Goal: Task Accomplishment & Management: Use online tool/utility

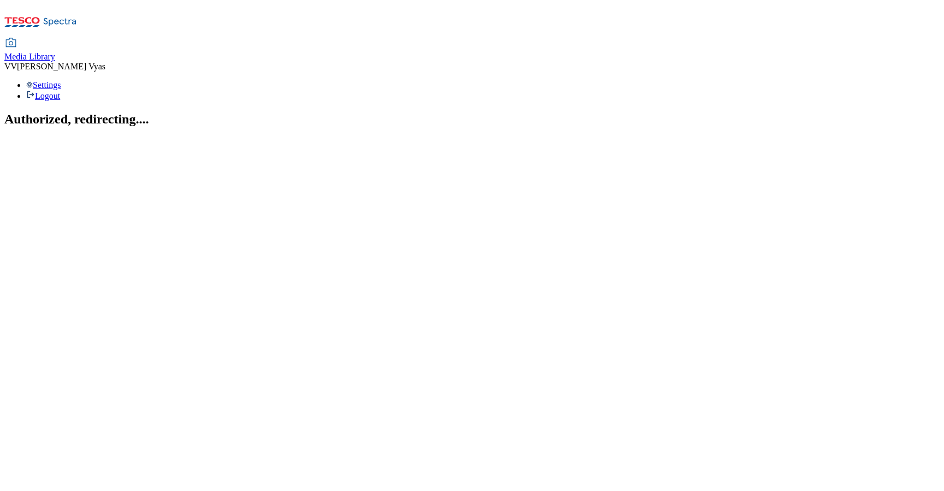
click at [55, 52] on span "Media Library" at bounding box center [29, 56] width 51 height 9
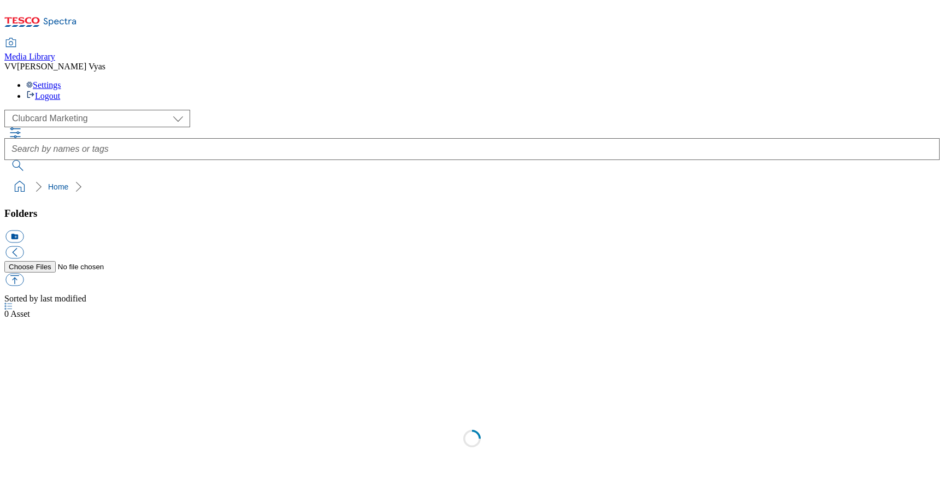
scroll to position [1, 0]
click at [55, 52] on span "Media Library" at bounding box center [29, 56] width 51 height 9
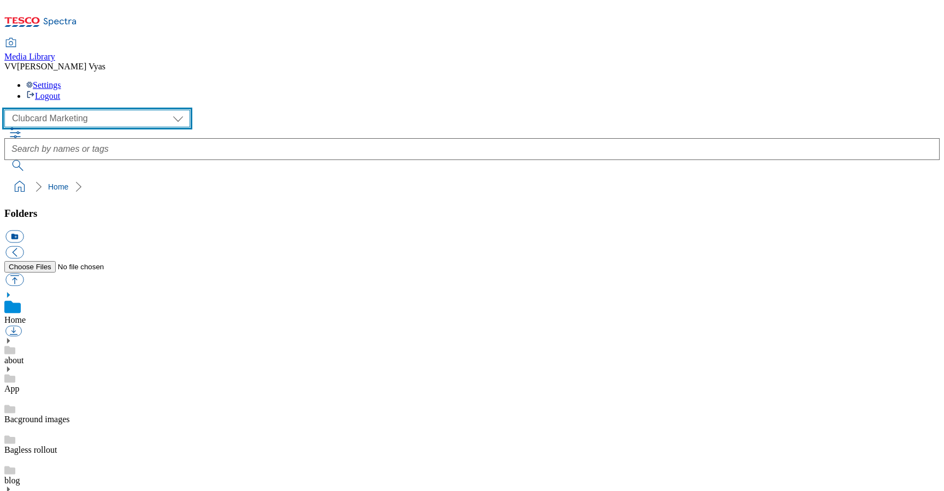
select select "flare-ghs-mktg"
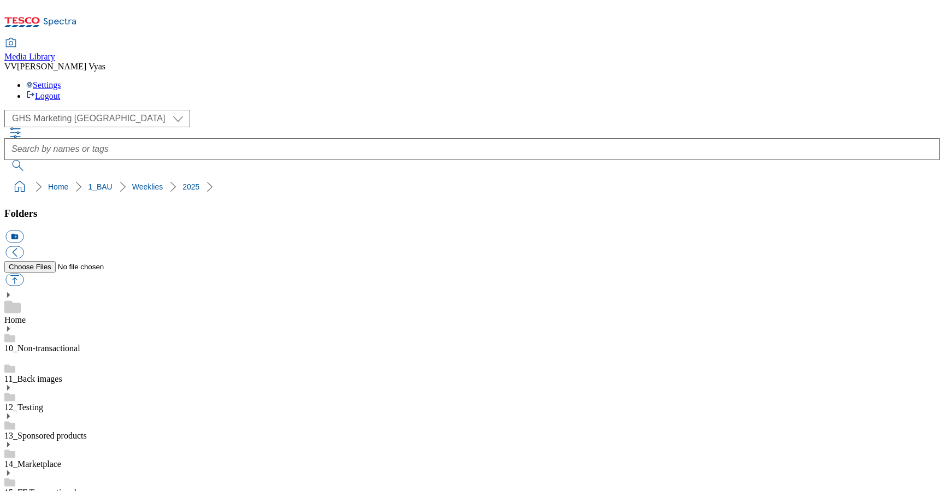
scroll to position [404, 0]
click at [23, 231] on button "icon_new_folder" at bounding box center [14, 237] width 18 height 13
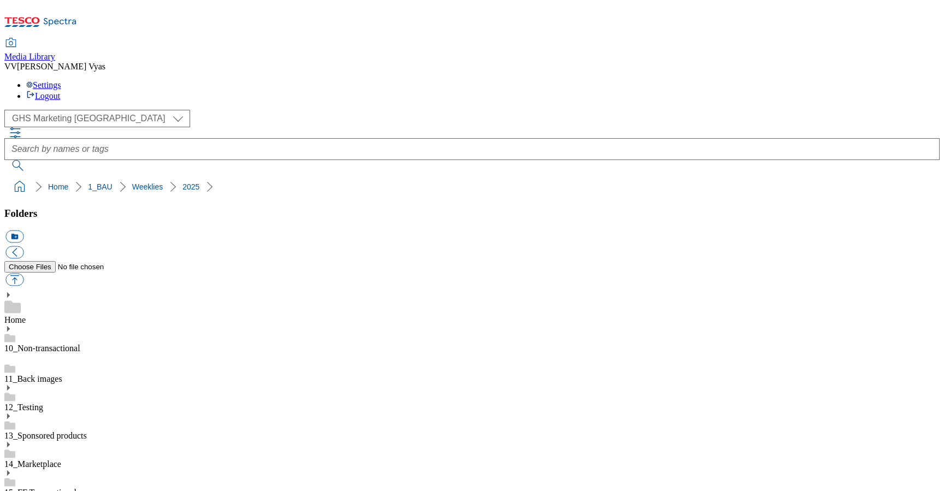
type input "2528"
click at [23, 231] on button "icon_new_folder" at bounding box center [14, 237] width 18 height 13
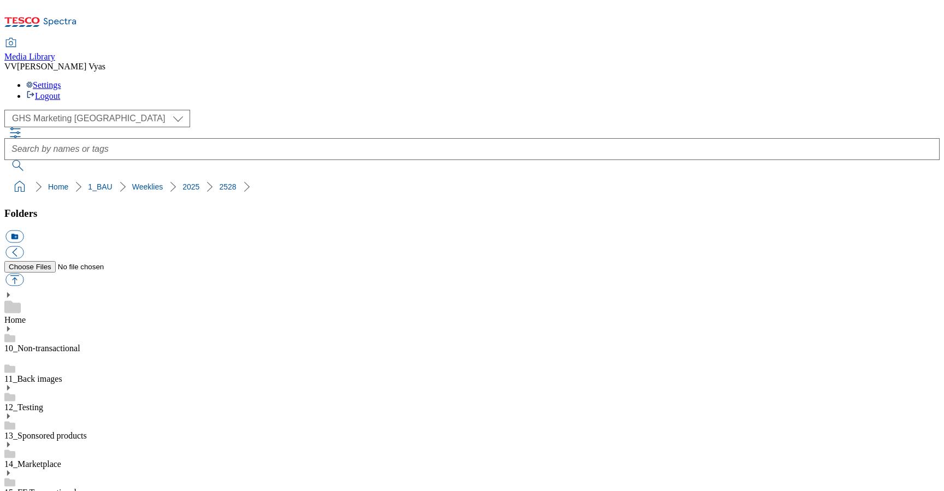
scroll to position [0, 1]
type input "Billboard"
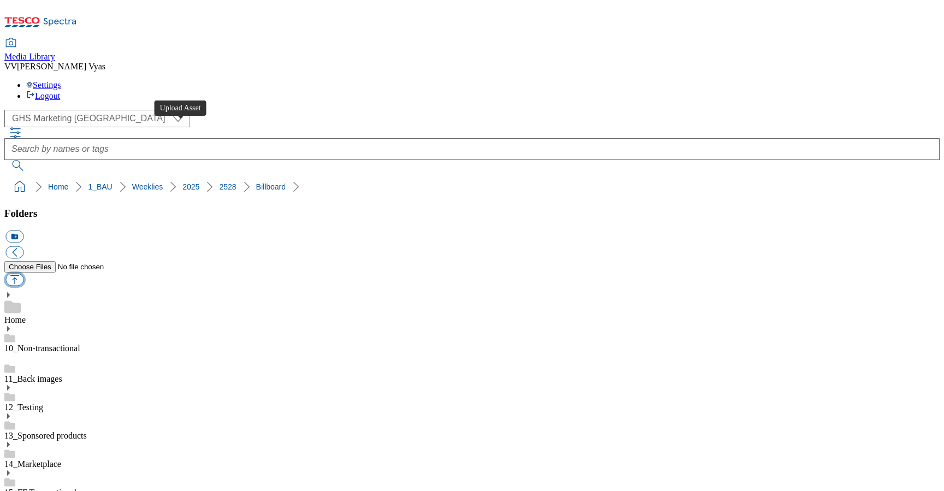
click at [23, 274] on button "button" at bounding box center [14, 280] width 18 height 13
type input "C:\fakepath\2528-GHS-Billboard-Frozen.jpg"
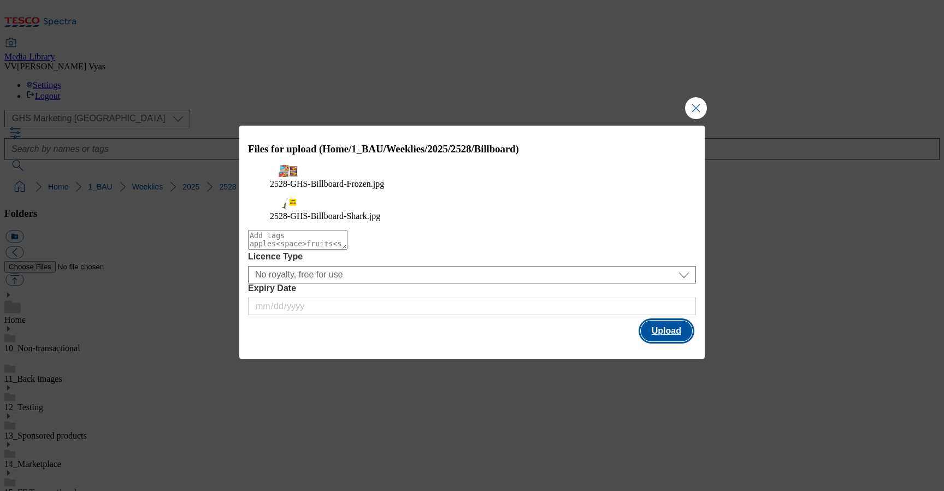
click at [664, 338] on button "Upload" at bounding box center [666, 331] width 51 height 21
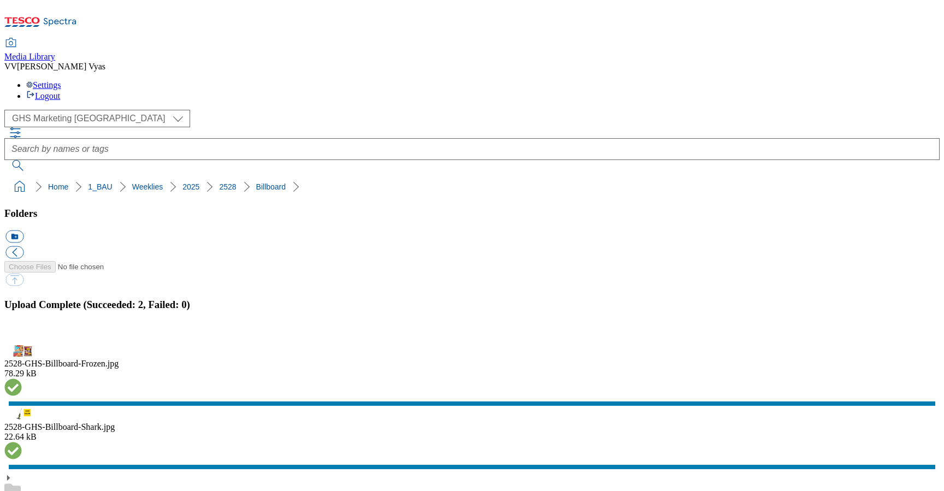
click at [22, 334] on button "button" at bounding box center [13, 339] width 16 height 10
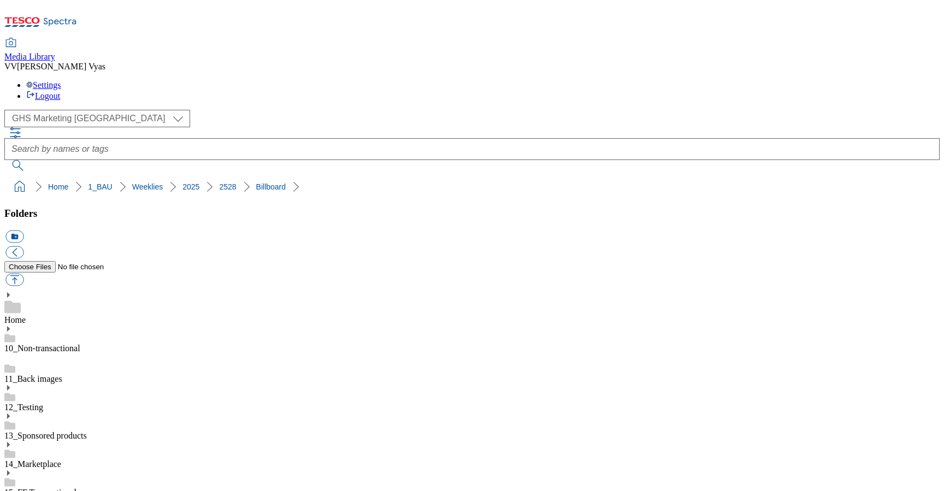
drag, startPoint x: 105, startPoint y: 452, endPoint x: 98, endPoint y: 454, distance: 6.8
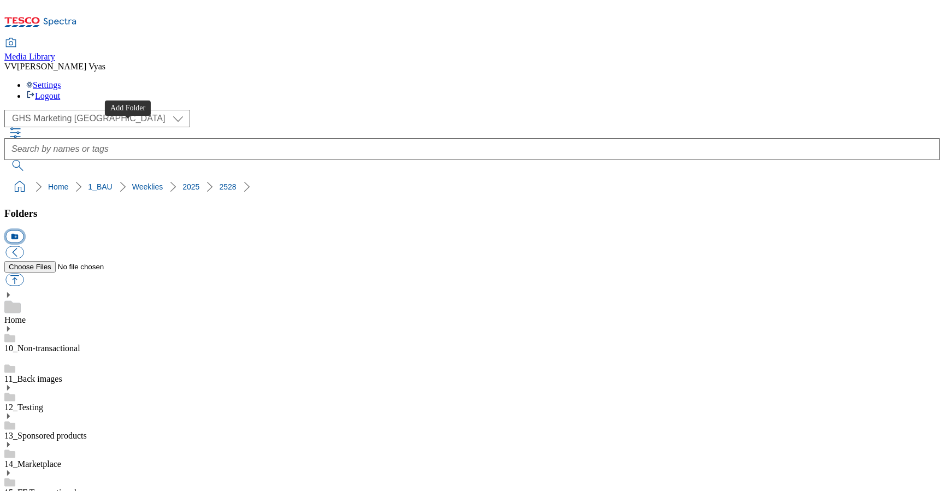
click at [23, 231] on button "icon_new_folder" at bounding box center [14, 237] width 18 height 13
type input "Carousel"
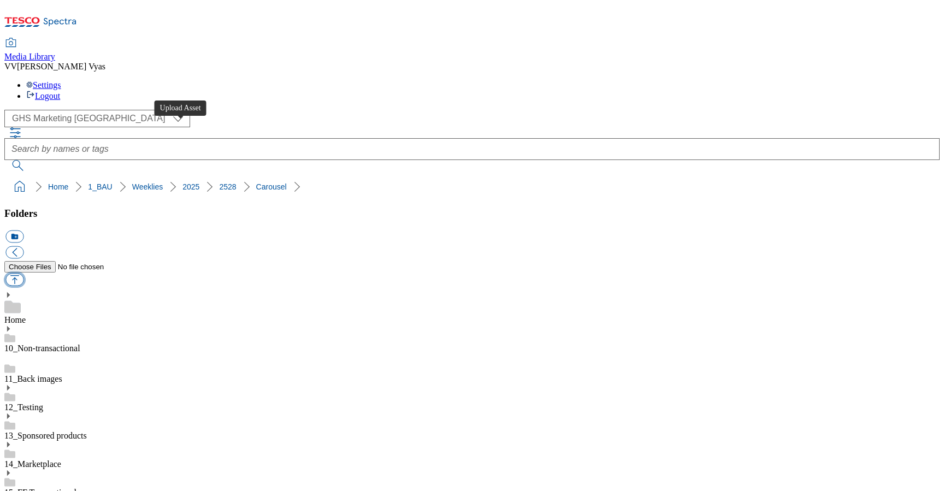
click at [23, 274] on button "button" at bounding box center [14, 280] width 18 height 13
type input "C:\fakepath\2528-GHP-Carousel-App - 4 for 3.jpg"
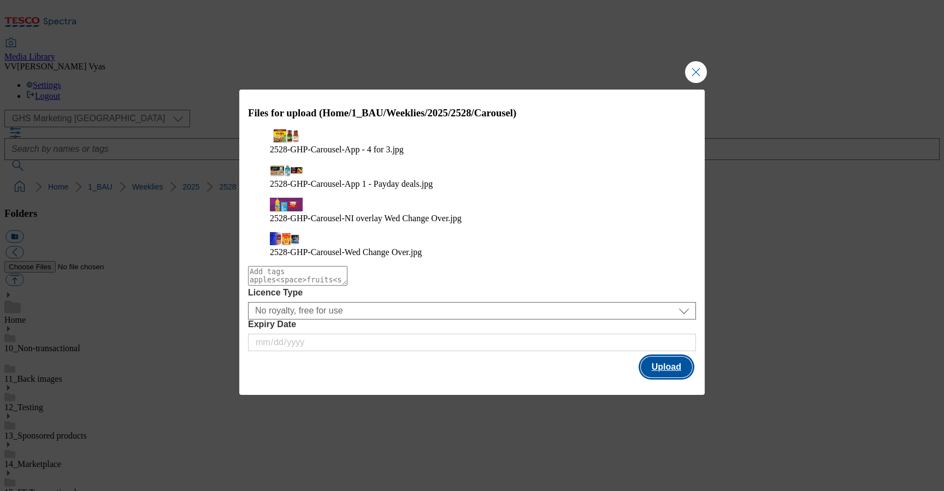
click at [671, 357] on button "Upload" at bounding box center [666, 367] width 51 height 21
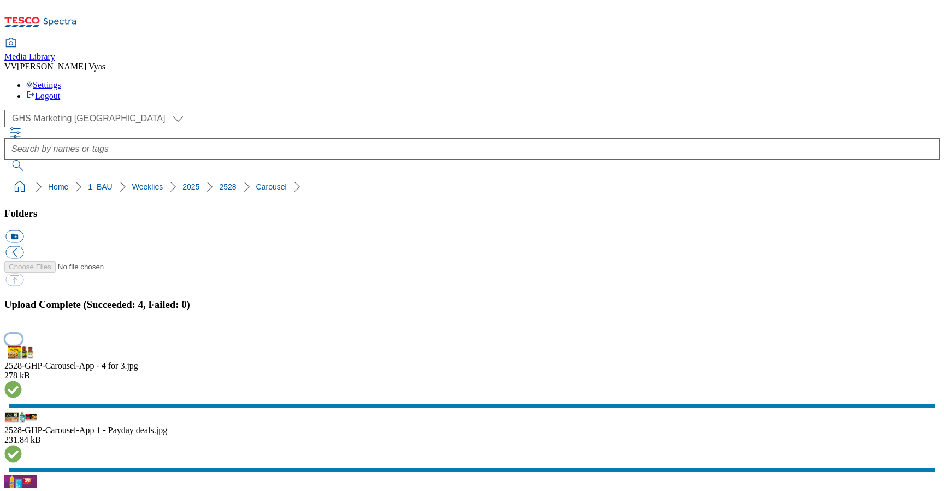
click at [22, 334] on button "button" at bounding box center [13, 339] width 16 height 10
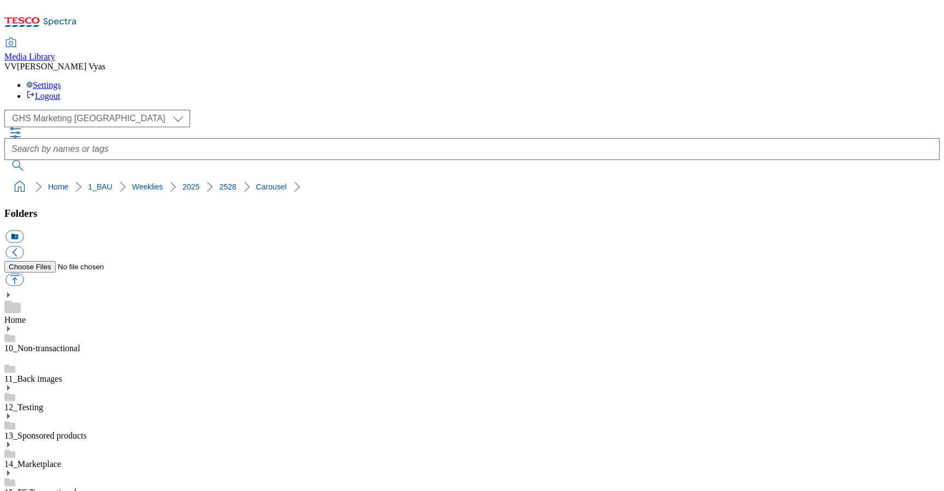
click at [23, 230] on button "icon_new_folder" at bounding box center [14, 236] width 18 height 13
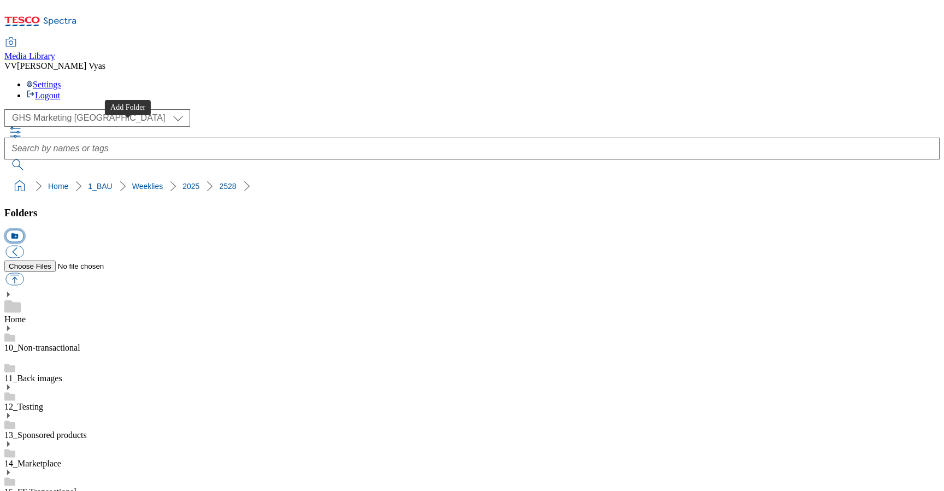
scroll to position [0, 0]
type input "FI/Search"
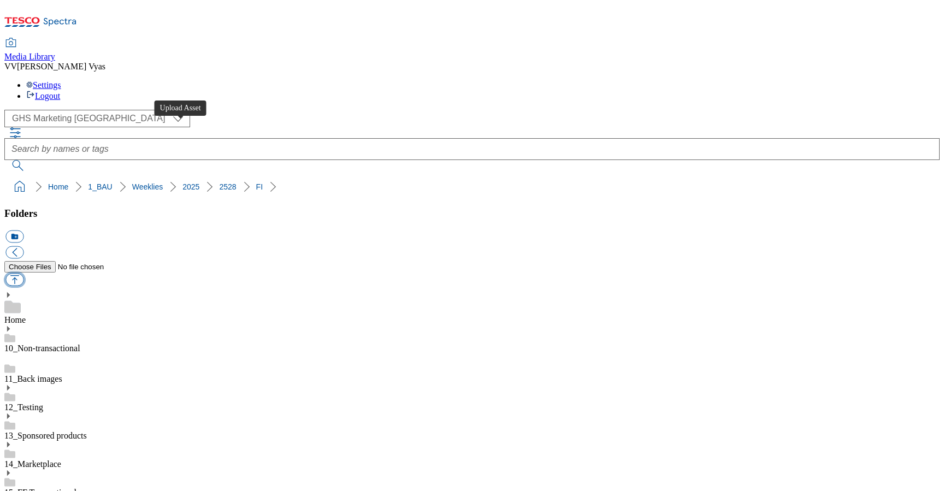
click at [23, 274] on button "button" at bounding box center [14, 280] width 18 height 13
type input "C:\fakepath\2528-GHS-FIbanner-650x200-Andrex.jpg"
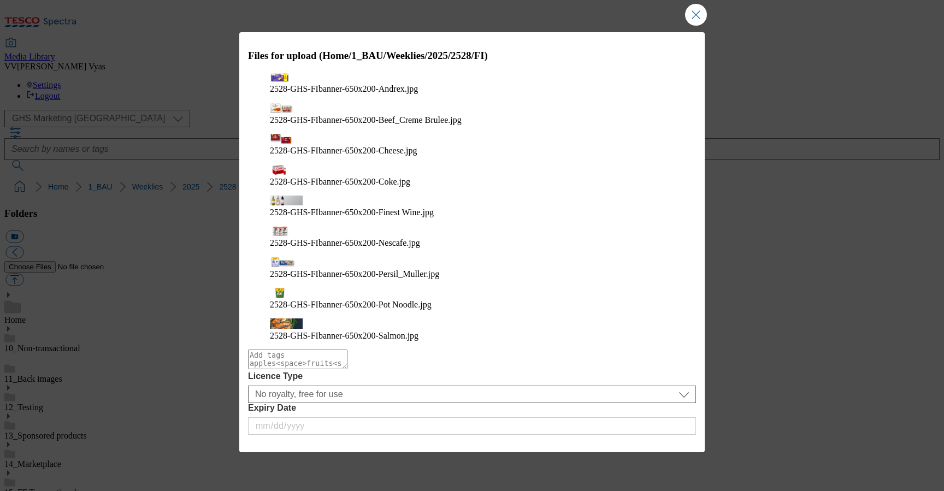
click at [678, 440] on button "Upload" at bounding box center [666, 450] width 51 height 21
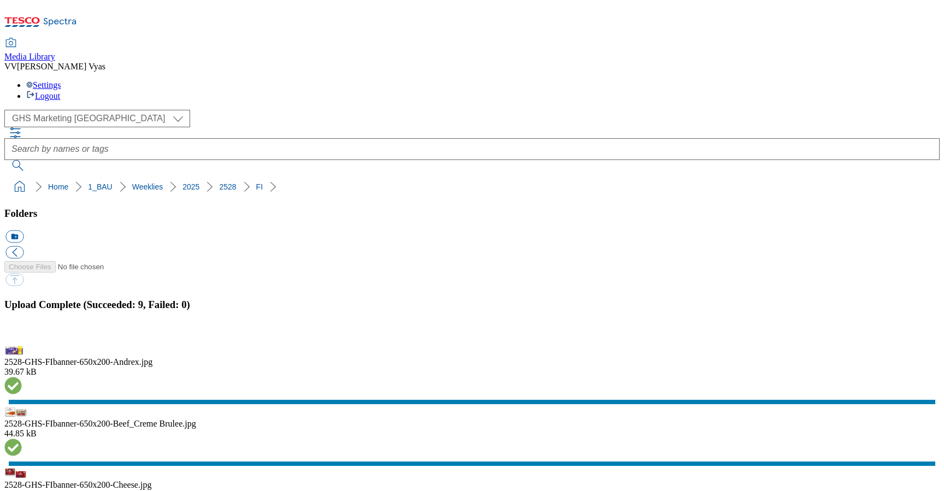
click at [22, 334] on button "button" at bounding box center [13, 339] width 16 height 10
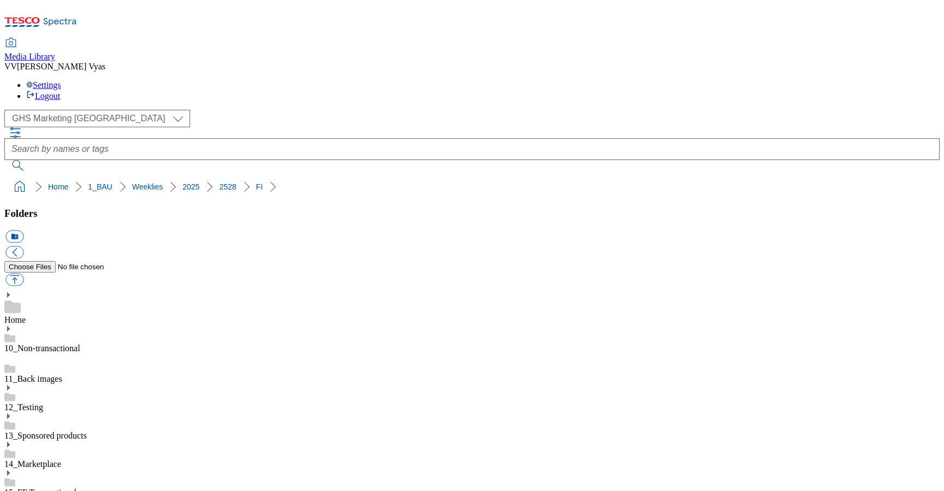
click at [23, 231] on button "icon_new_folder" at bounding box center [14, 237] width 18 height 13
type input "SO"
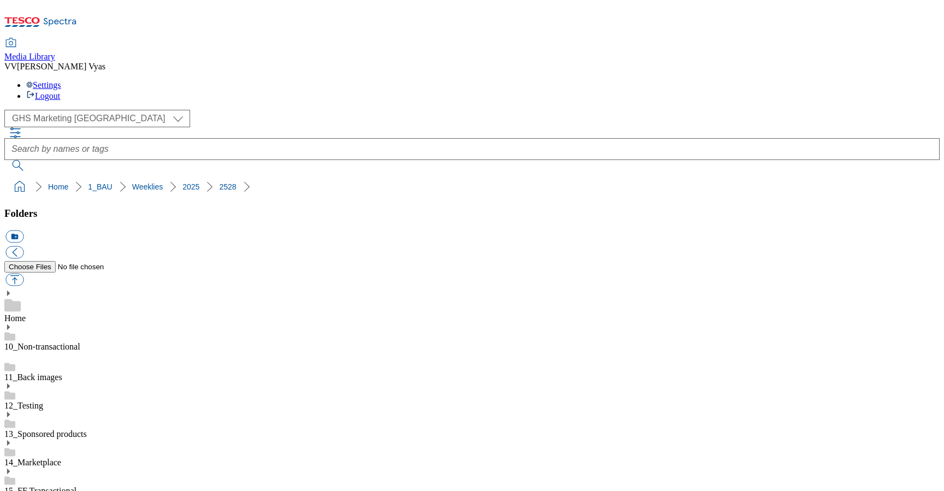
click at [23, 274] on button "button" at bounding box center [14, 280] width 18 height 13
type input "C:\fakepath\2528-GHP-SO-New-stamp-Andrex.jpg"
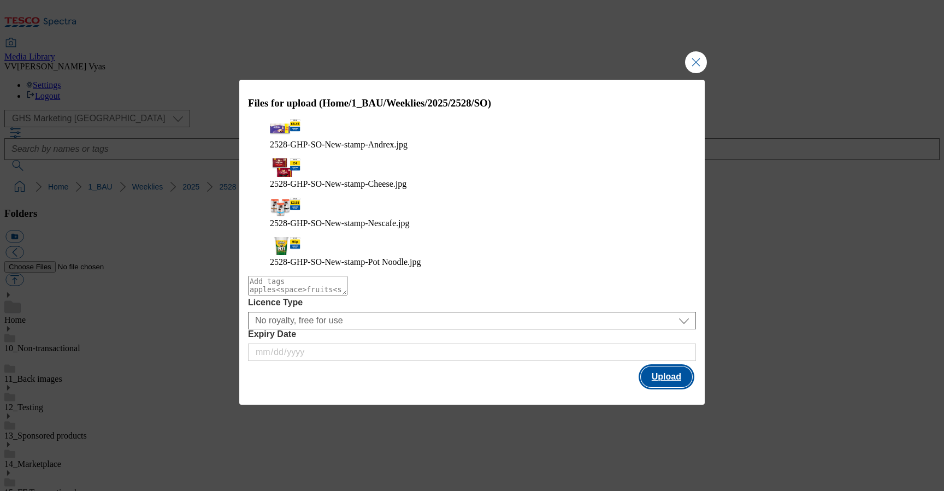
click at [676, 367] on button "Upload" at bounding box center [666, 377] width 51 height 21
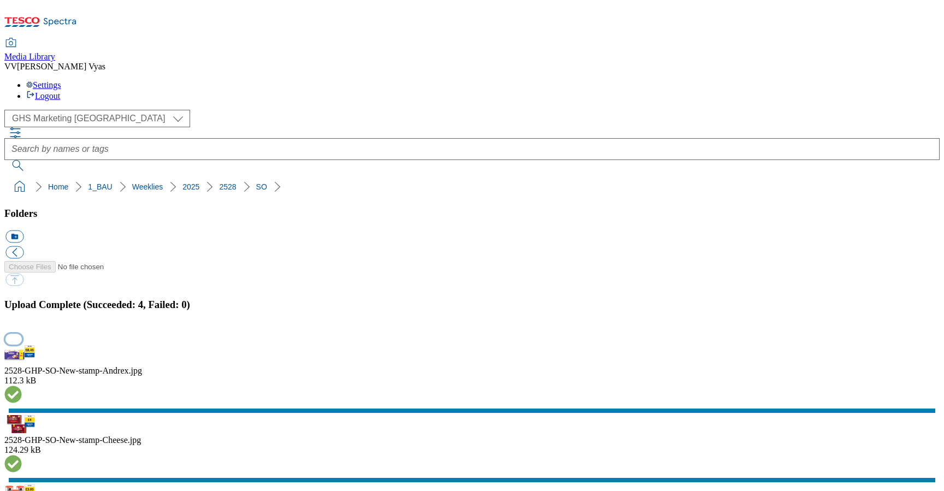
click at [22, 334] on button "button" at bounding box center [13, 339] width 16 height 10
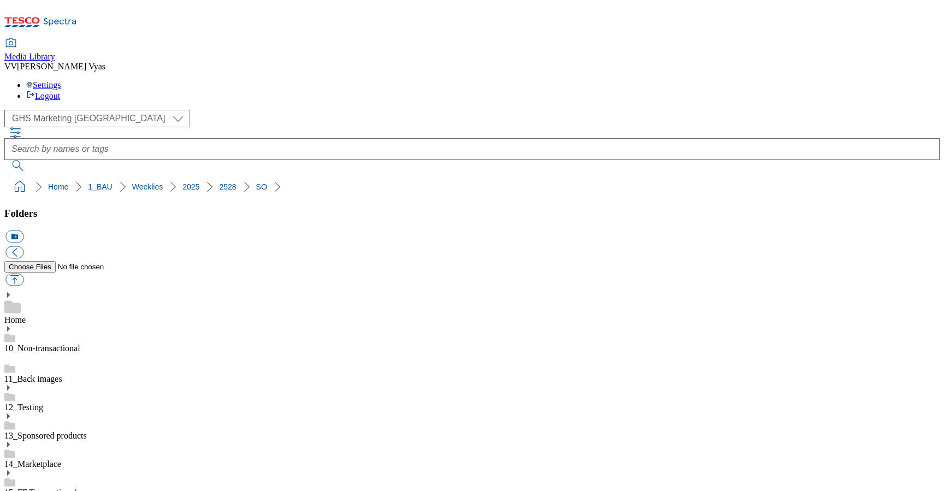
click at [23, 231] on button "icon_new_folder" at bounding box center [14, 237] width 18 height 13
type input "Taxonomy"
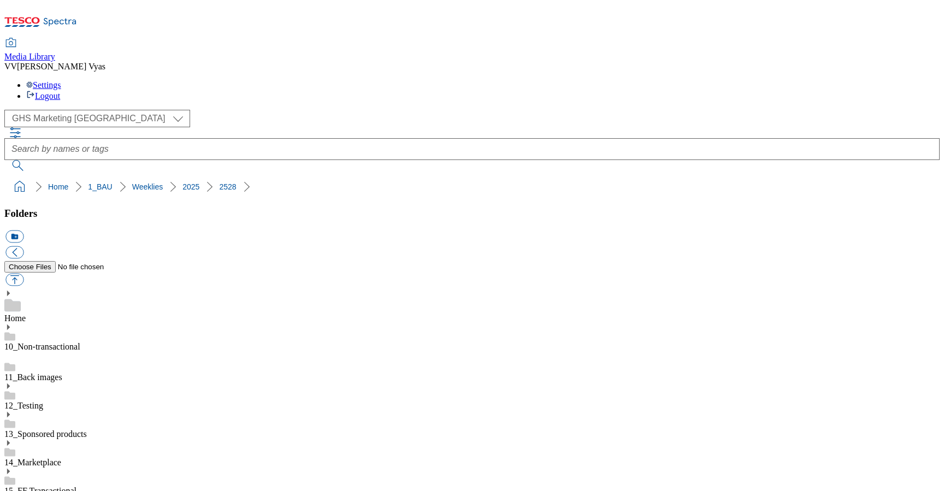
click at [23, 274] on button "button" at bounding box center [14, 280] width 18 height 13
type input "C:\fakepath\2528-GHS-Tax - Salmon.jpg"
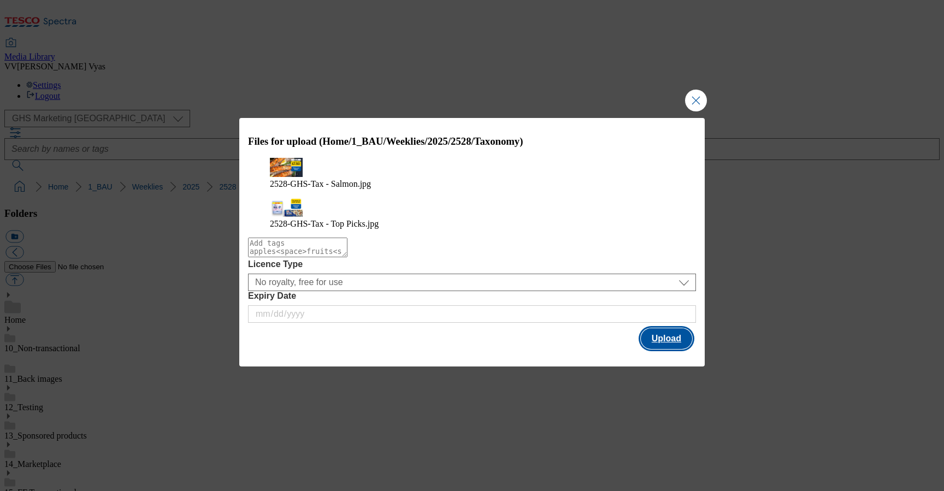
click at [665, 334] on button "Upload" at bounding box center [666, 338] width 51 height 21
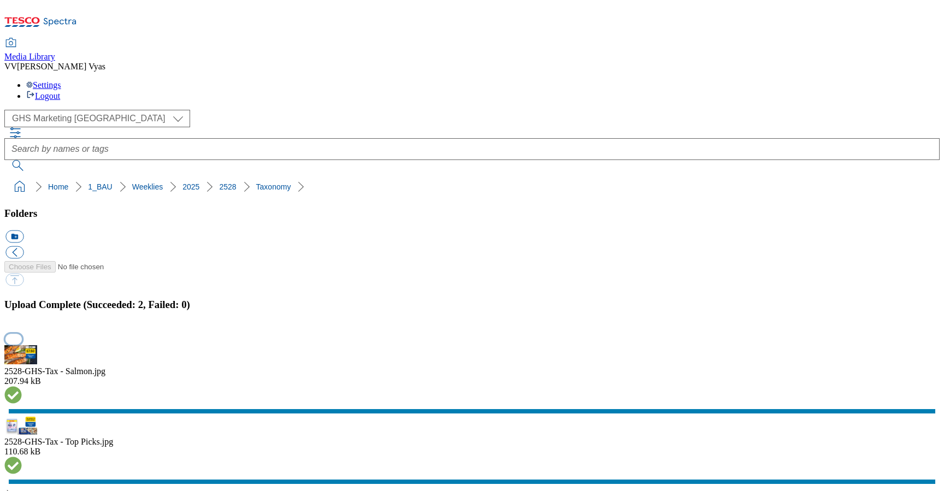
click at [22, 334] on button "button" at bounding box center [13, 339] width 16 height 10
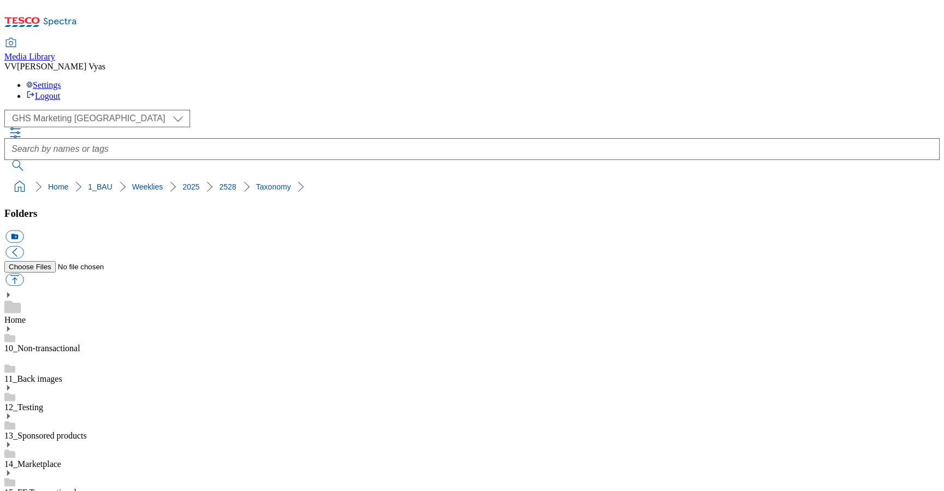
click at [23, 231] on button "icon_new_folder" at bounding box center [14, 237] width 18 height 13
type input "Trade Stamp"
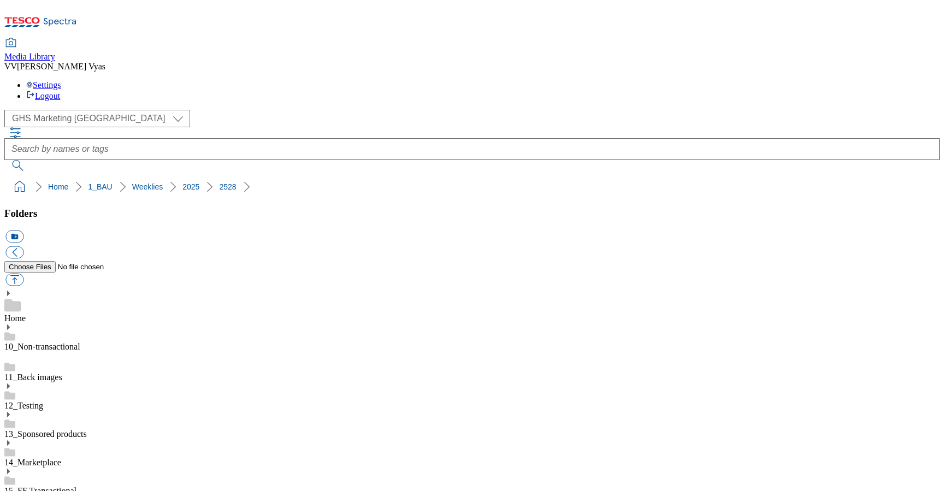
scroll to position [800, 0]
click at [23, 274] on button "button" at bounding box center [14, 280] width 18 height 13
type input "C:\fakepath\2528-GHS-TradeStamp-CC toptips.jpg"
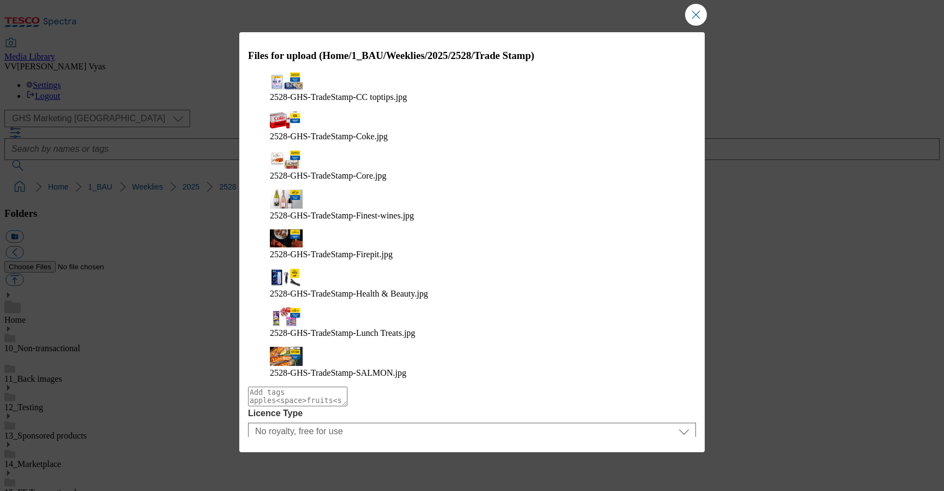
click at [672, 477] on button "Upload" at bounding box center [666, 487] width 51 height 21
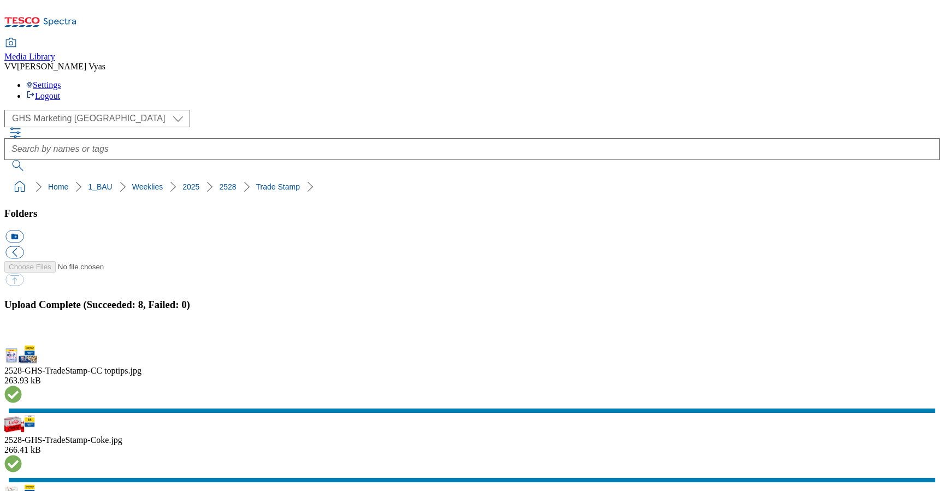
click at [22, 334] on button "button" at bounding box center [13, 339] width 16 height 10
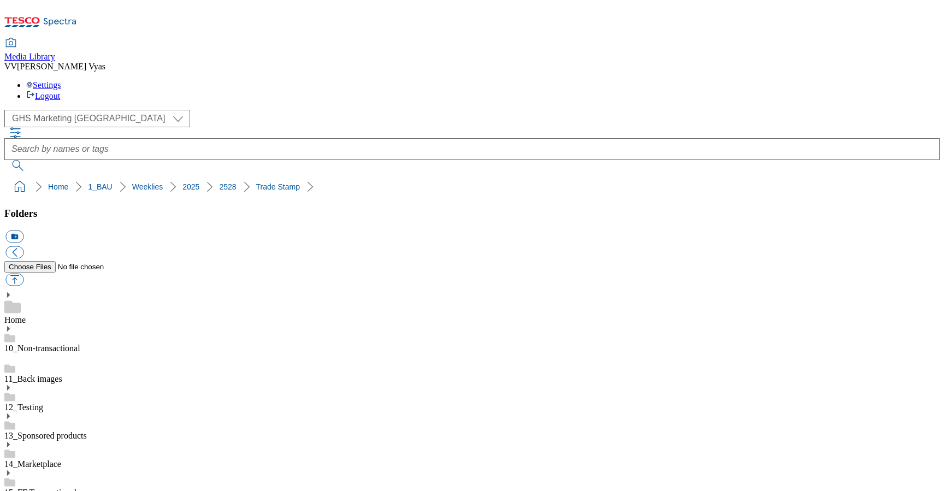
drag, startPoint x: 213, startPoint y: 101, endPoint x: 7, endPoint y: 103, distance: 206.5
click at [11, 176] on ol "Home 1_BAU Weeklies 2025 2528" at bounding box center [475, 186] width 929 height 21
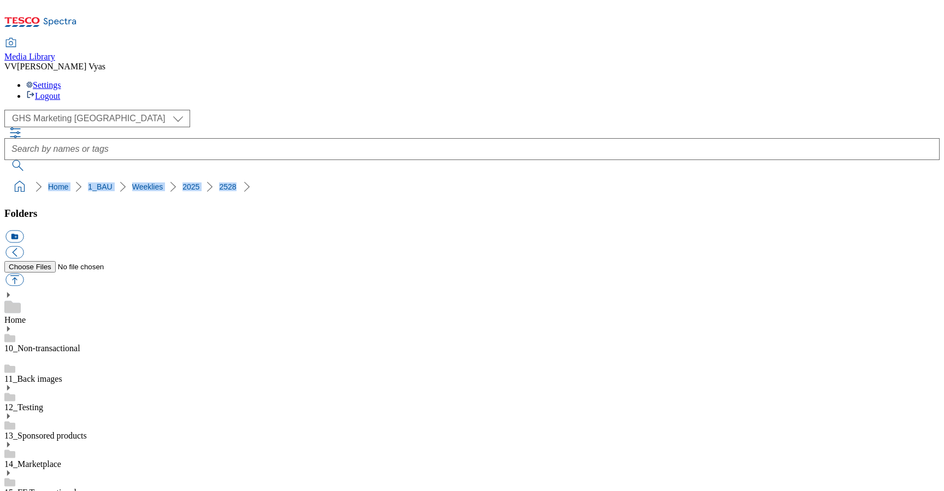
copy ol "Home 1_BAU Weeklies 2025 2528"
